Goal: Communication & Community: Answer question/provide support

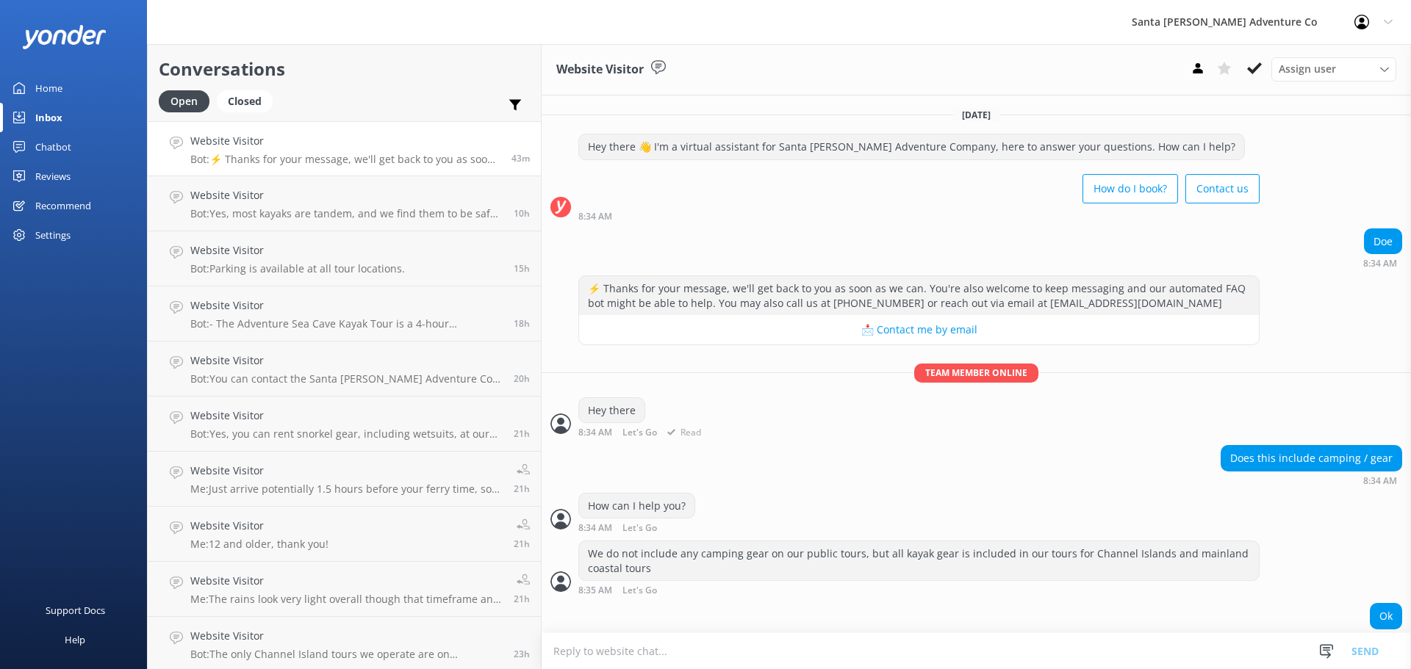
scroll to position [4, 0]
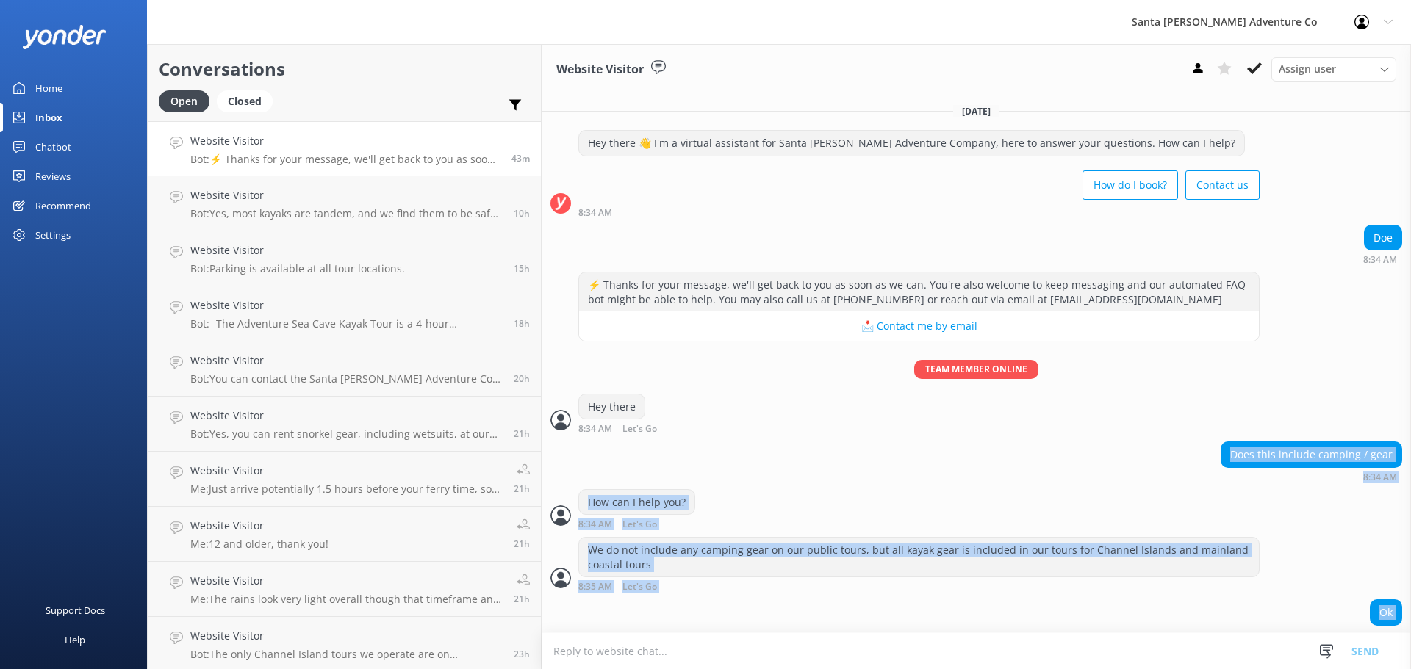
drag, startPoint x: 783, startPoint y: 612, endPoint x: 560, endPoint y: 468, distance: 265.2
click at [560, 468] on div "[DATE] Hey there 👋 I'm a virtual assistant for Santa [PERSON_NAME] Adventure Co…" at bounding box center [976, 370] width 869 height 556
click at [827, 510] on div "How can I help you? 8:34 AM Let's Go Read" at bounding box center [976, 509] width 869 height 40
drag, startPoint x: 1367, startPoint y: 622, endPoint x: 805, endPoint y: 448, distance: 587.8
click at [805, 448] on div "[DATE] Hey there 👋 I'm a virtual assistant for Santa [PERSON_NAME] Adventure Co…" at bounding box center [976, 370] width 869 height 556
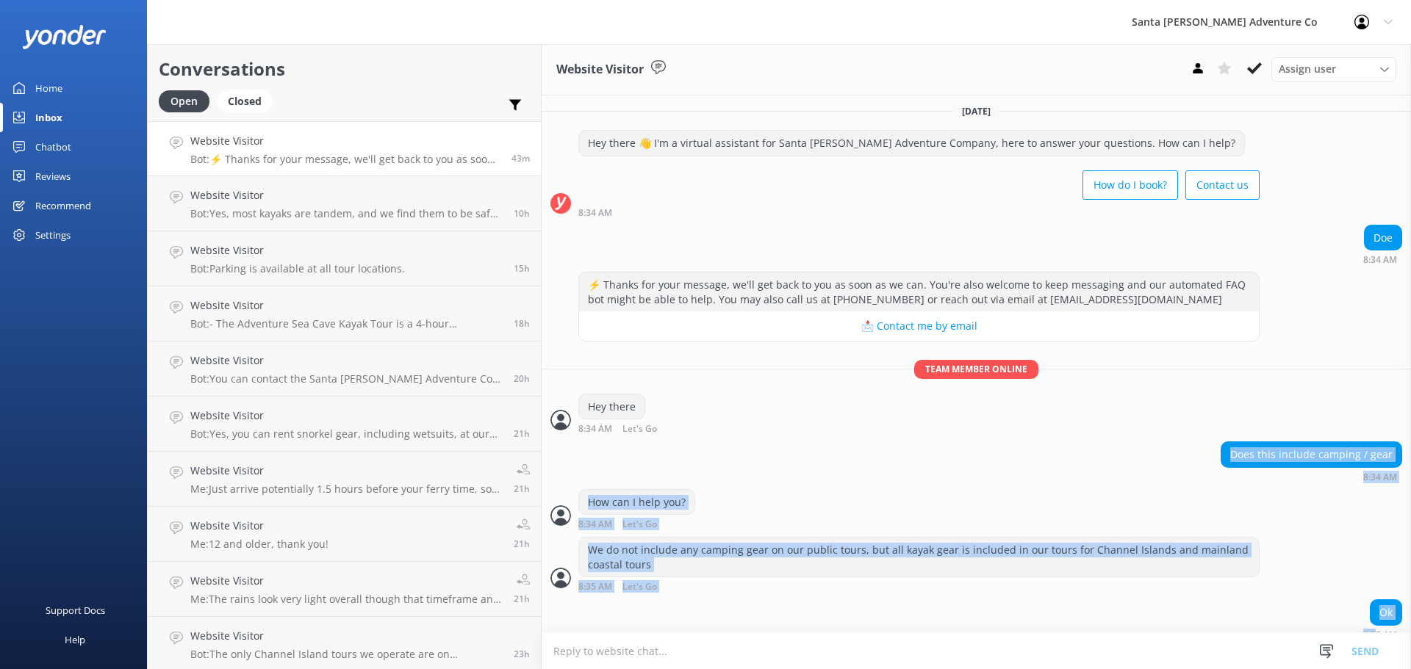
click at [805, 448] on div "Does this include camping / gear 8:34 AM" at bounding box center [976, 462] width 869 height 40
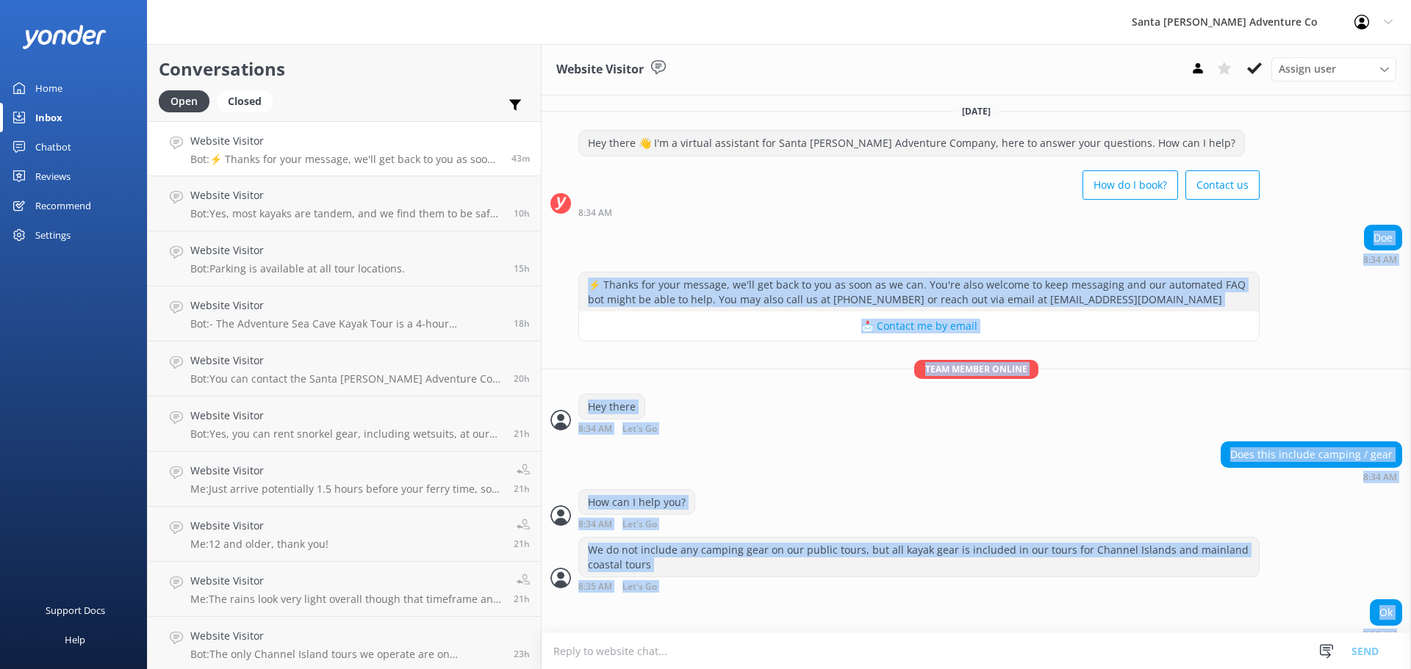
drag, startPoint x: 1385, startPoint y: 620, endPoint x: 550, endPoint y: 220, distance: 925.3
click at [550, 220] on div "[DATE] Hey there 👋 I'm a virtual assistant for Santa [PERSON_NAME] Adventure Co…" at bounding box center [976, 370] width 869 height 556
click at [758, 514] on div "How can I help you? 8:34 AM Let's Go Read" at bounding box center [976, 509] width 869 height 40
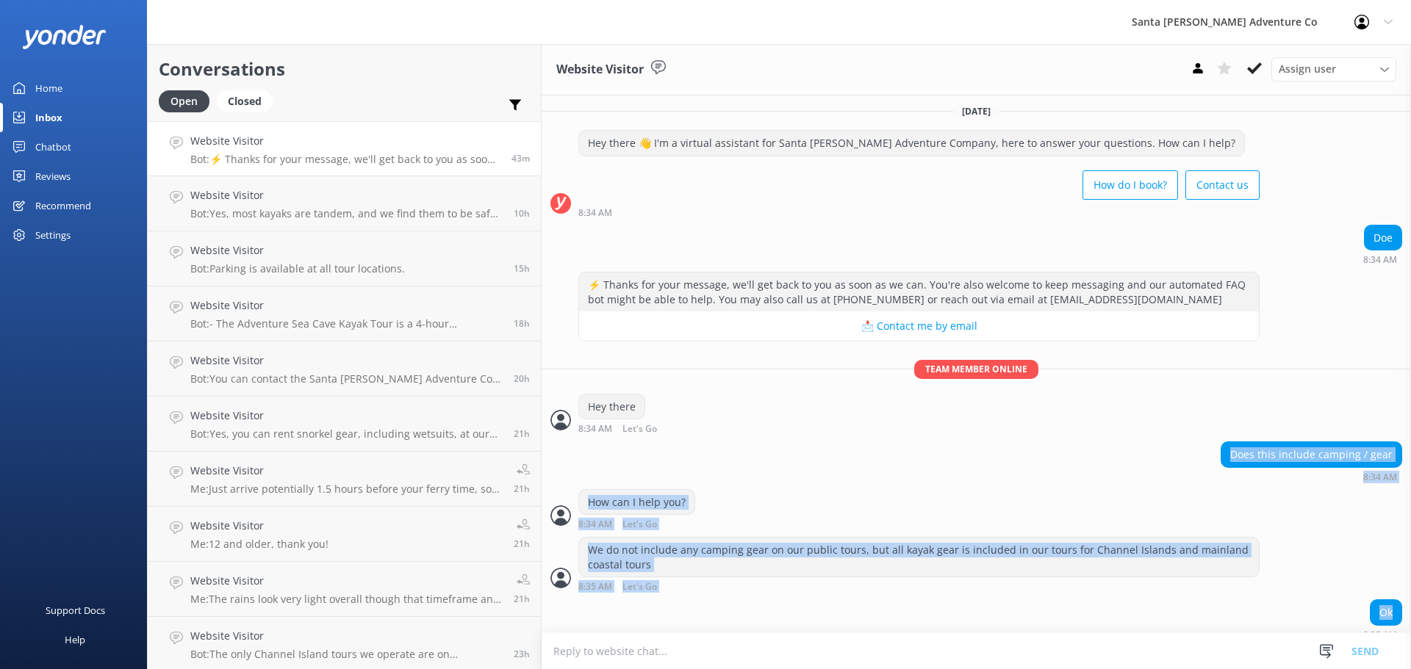
drag, startPoint x: 1389, startPoint y: 611, endPoint x: 567, endPoint y: 268, distance: 890.4
click at [657, 317] on div "[DATE] Hey there 👋 I'm a virtual assistant for Santa [PERSON_NAME] Adventure Co…" at bounding box center [976, 370] width 869 height 556
click at [611, 473] on div "Does this include camping / gear 8:34 AM" at bounding box center [976, 462] width 869 height 40
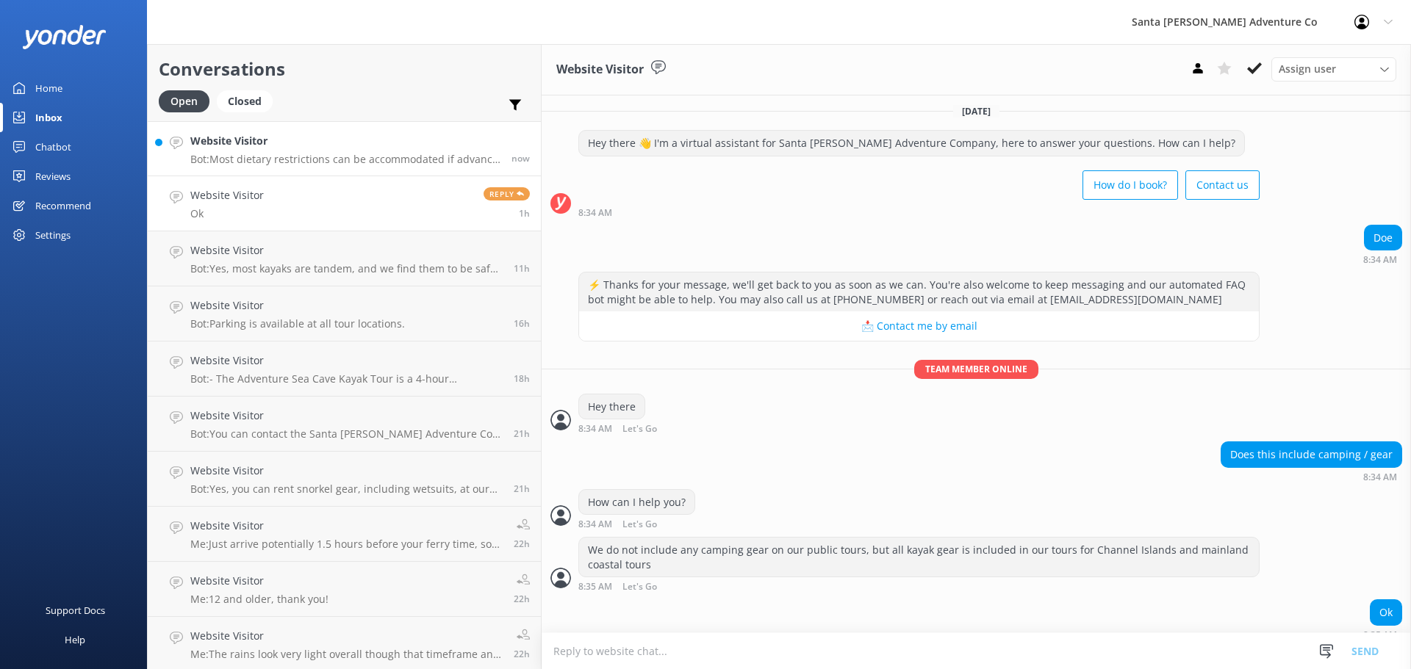
click at [277, 144] on h4 "Website Visitor" at bounding box center [345, 141] width 310 height 16
